Goal: Transaction & Acquisition: Book appointment/travel/reservation

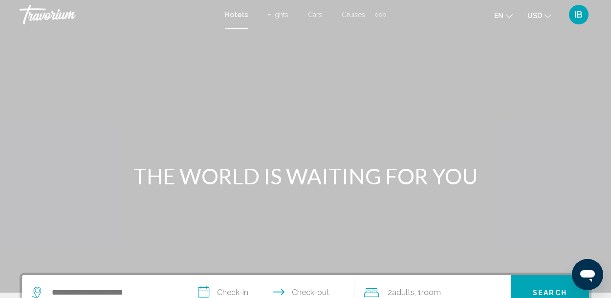
click at [541, 12] on span "USD" at bounding box center [534, 16] width 15 height 8
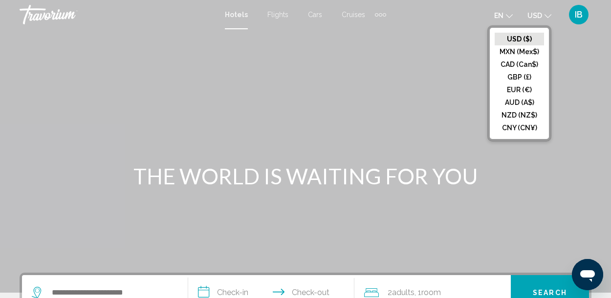
click at [531, 64] on button "CAD (Can$)" at bounding box center [518, 64] width 49 height 13
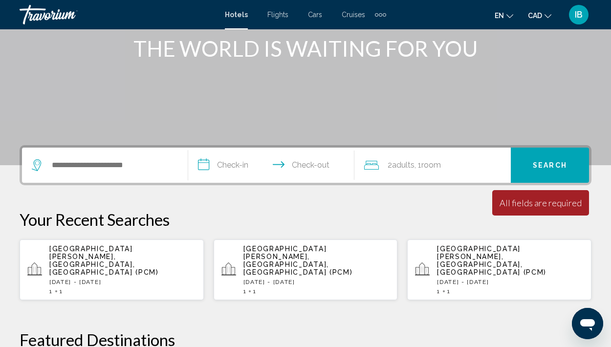
scroll to position [128, 0]
click at [118, 259] on div "[GEOGRAPHIC_DATA][PERSON_NAME], [GEOGRAPHIC_DATA], [GEOGRAPHIC_DATA] (PCM) [DAT…" at bounding box center [122, 269] width 147 height 50
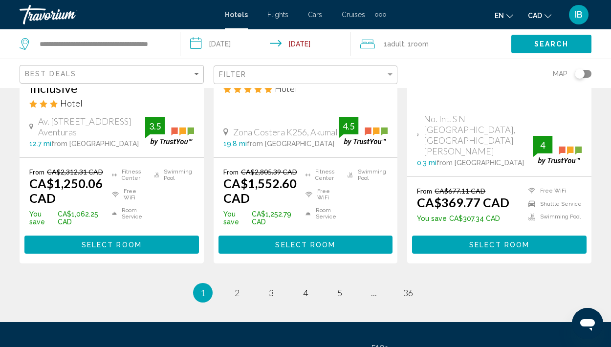
scroll to position [1473, 0]
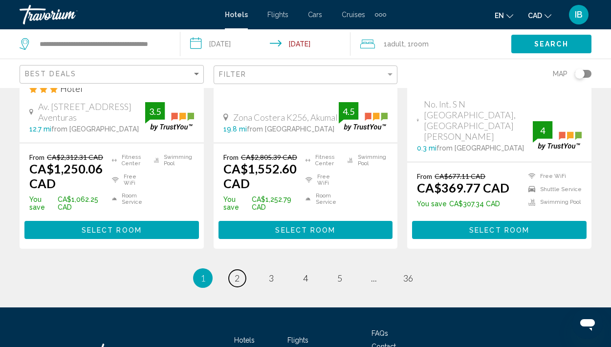
click at [234, 273] on span "2" at bounding box center [236, 278] width 5 height 11
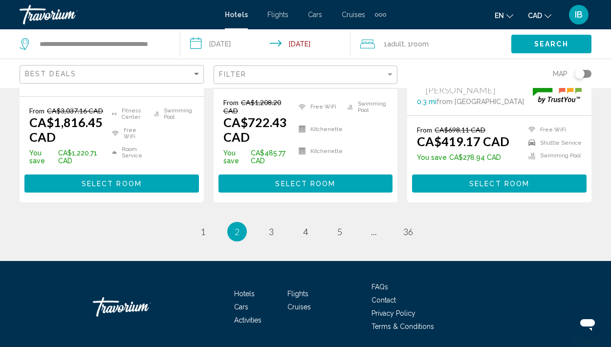
scroll to position [1512, 0]
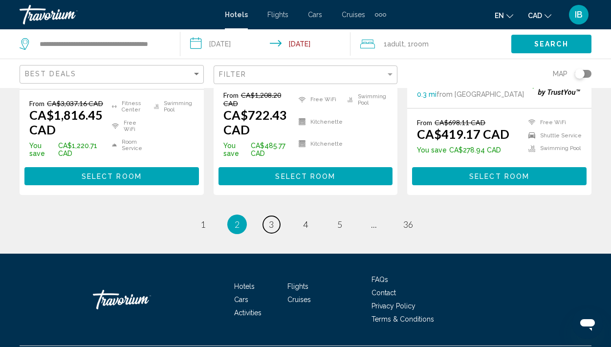
click at [271, 219] on span "3" at bounding box center [271, 224] width 5 height 11
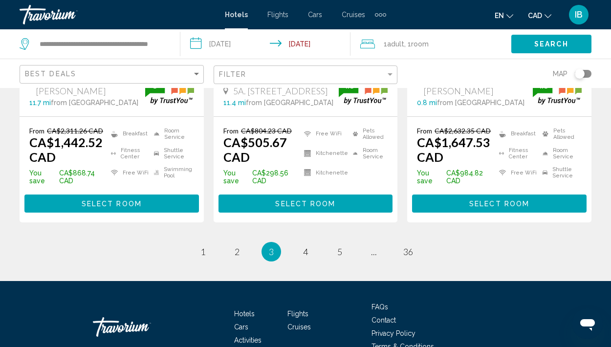
scroll to position [1531, 0]
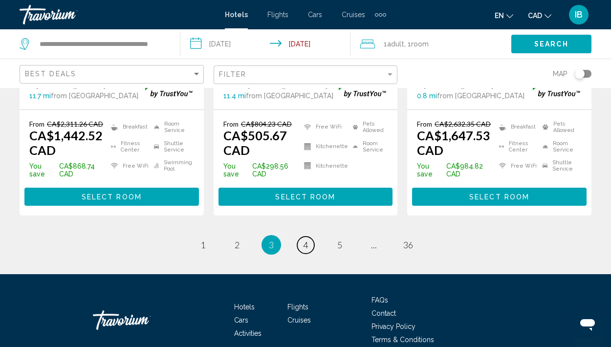
click at [303, 239] on span "4" at bounding box center [305, 244] width 5 height 11
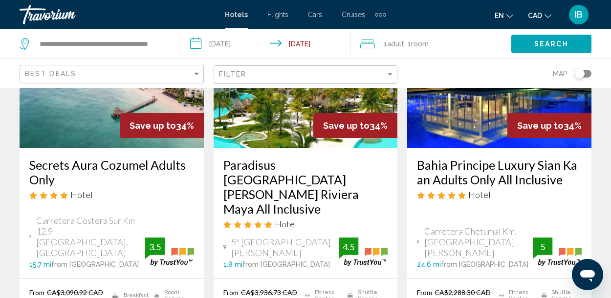
scroll to position [1316, 0]
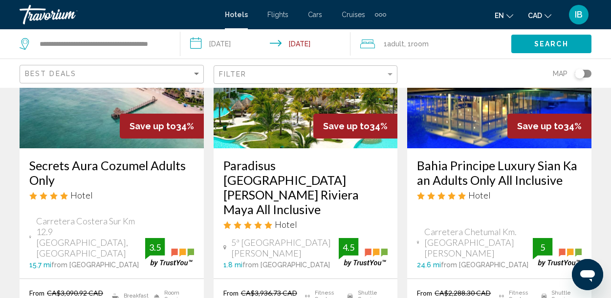
click at [197, 42] on input "**********" at bounding box center [267, 45] width 174 height 32
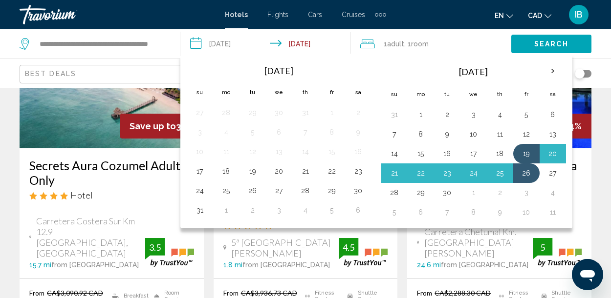
click at [523, 129] on button "12" at bounding box center [526, 134] width 16 height 14
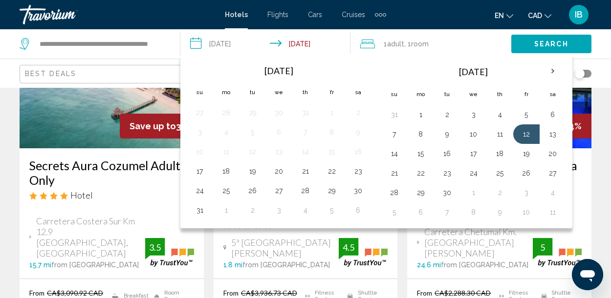
click at [523, 154] on button "19" at bounding box center [526, 154] width 16 height 14
type input "**********"
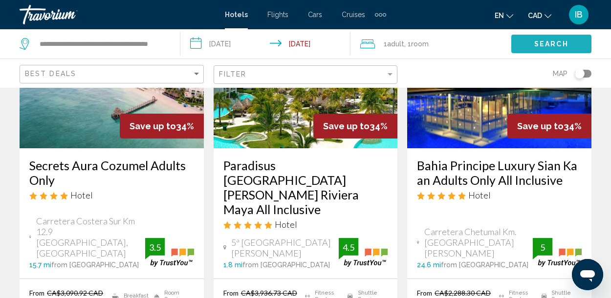
click at [550, 42] on span "Search" at bounding box center [551, 45] width 34 height 8
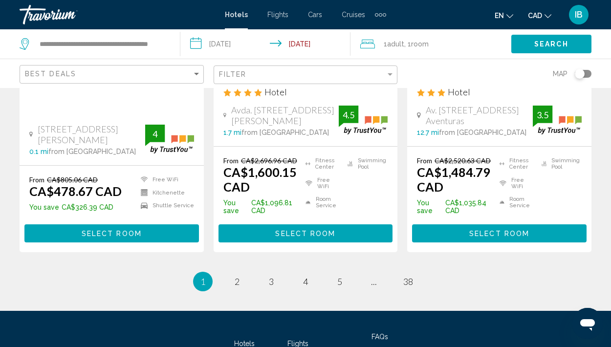
scroll to position [1480, 0]
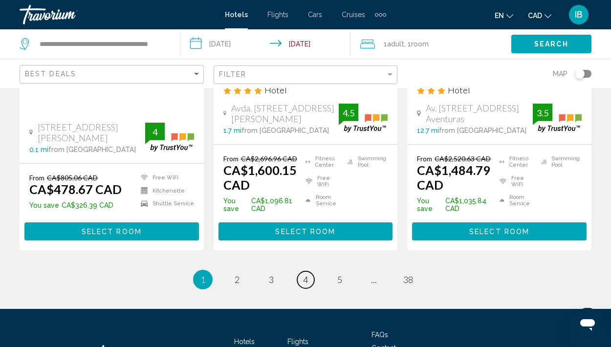
click at [305, 274] on span "4" at bounding box center [305, 279] width 5 height 11
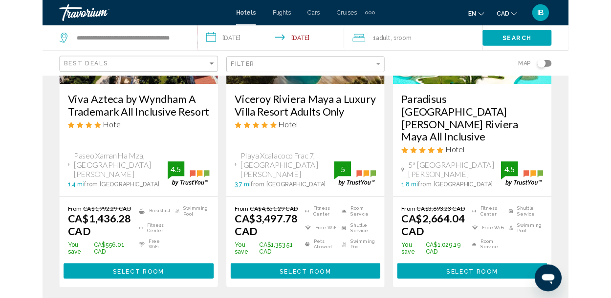
scroll to position [1372, 0]
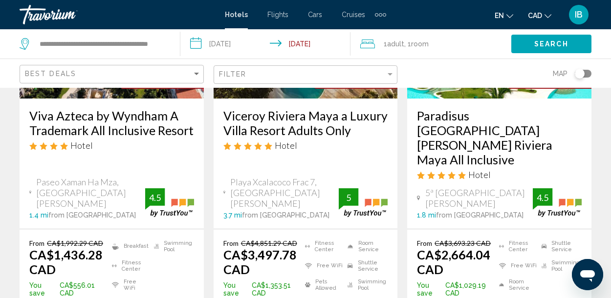
click at [490, 112] on h3 "Paradisus [GEOGRAPHIC_DATA][PERSON_NAME] Riviera Maya All Inclusive" at bounding box center [499, 137] width 165 height 59
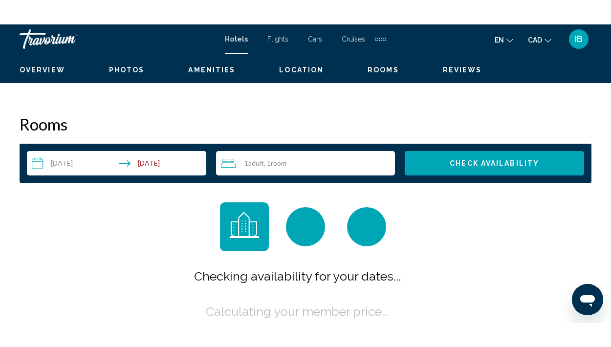
scroll to position [112, 0]
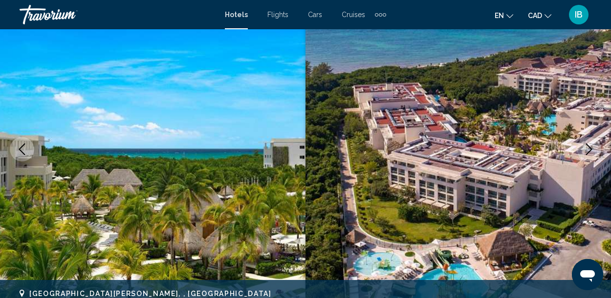
click at [579, 154] on button "Next image" at bounding box center [588, 149] width 24 height 24
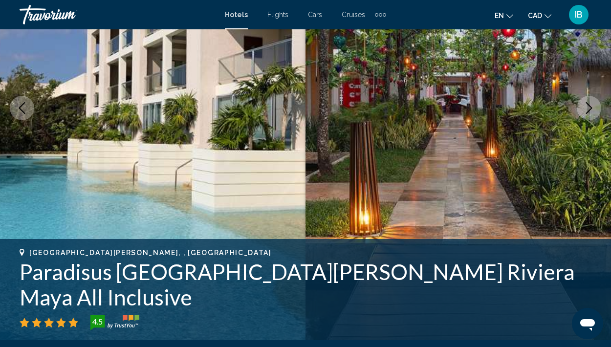
scroll to position [154, 0]
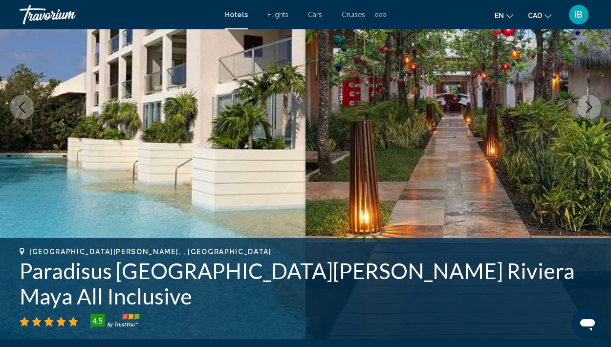
click at [585, 108] on icon "Next image" at bounding box center [589, 107] width 12 height 12
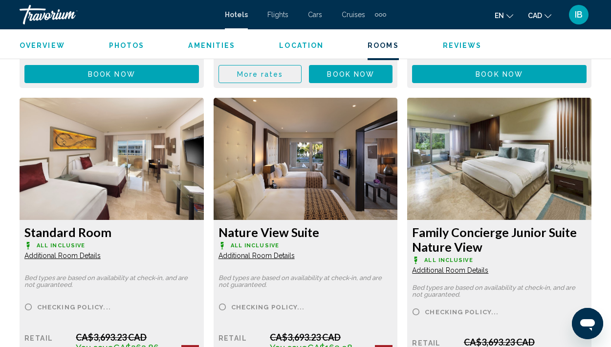
scroll to position [2552, 0]
